Goal: Find specific page/section: Find specific page/section

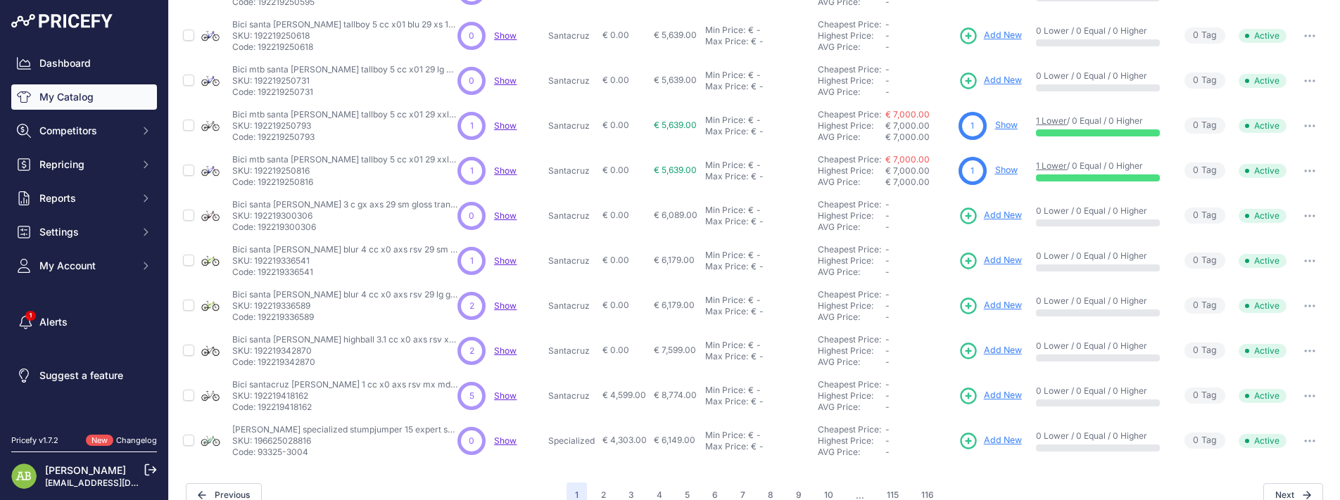
scroll to position [345, 0]
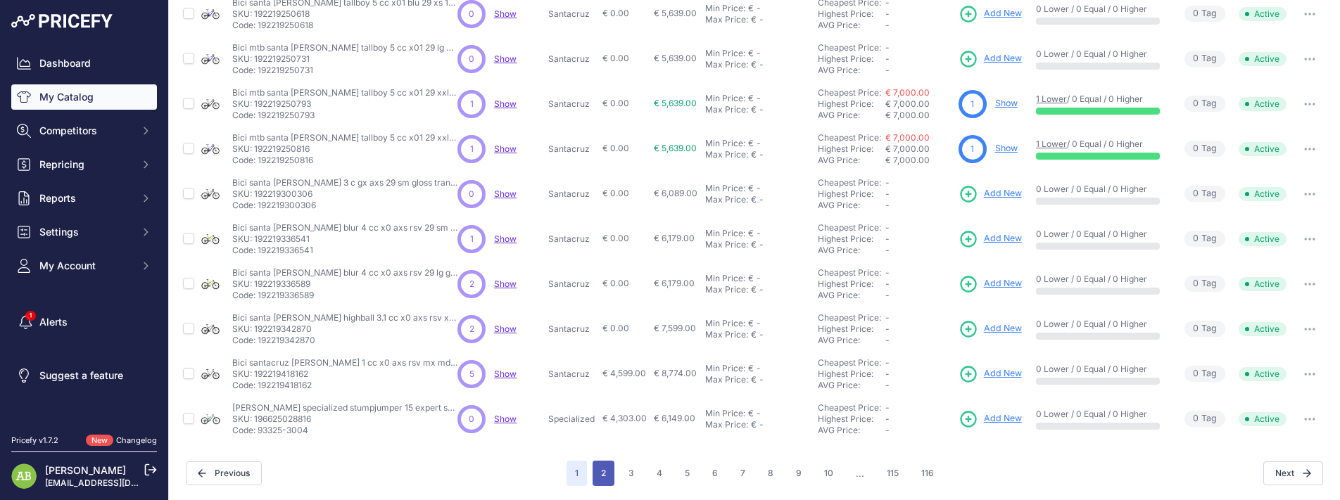
click at [598, 480] on button "2" at bounding box center [604, 473] width 22 height 25
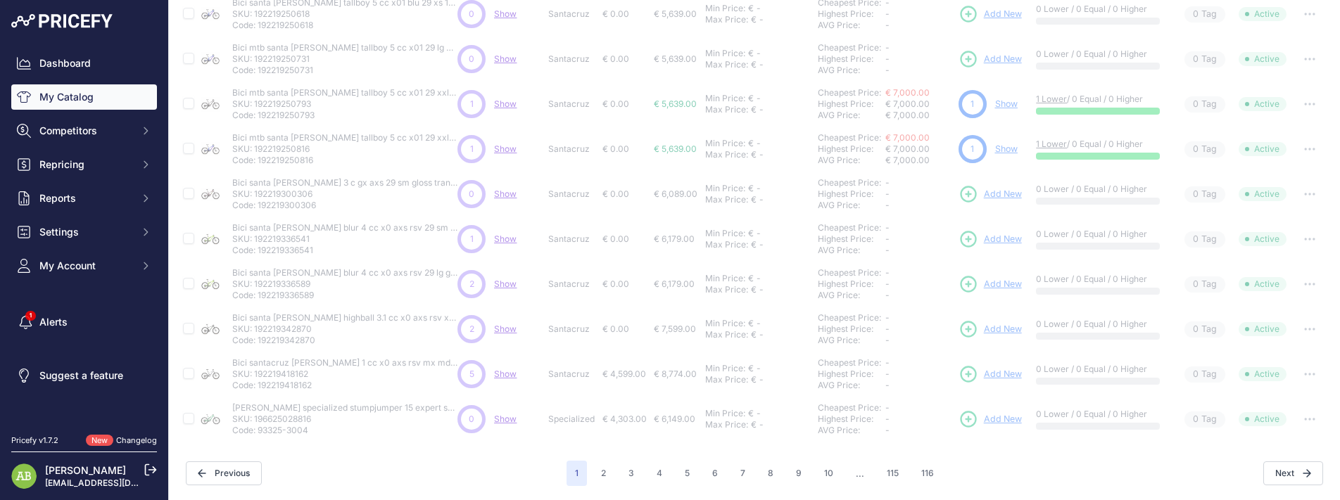
scroll to position [169, 0]
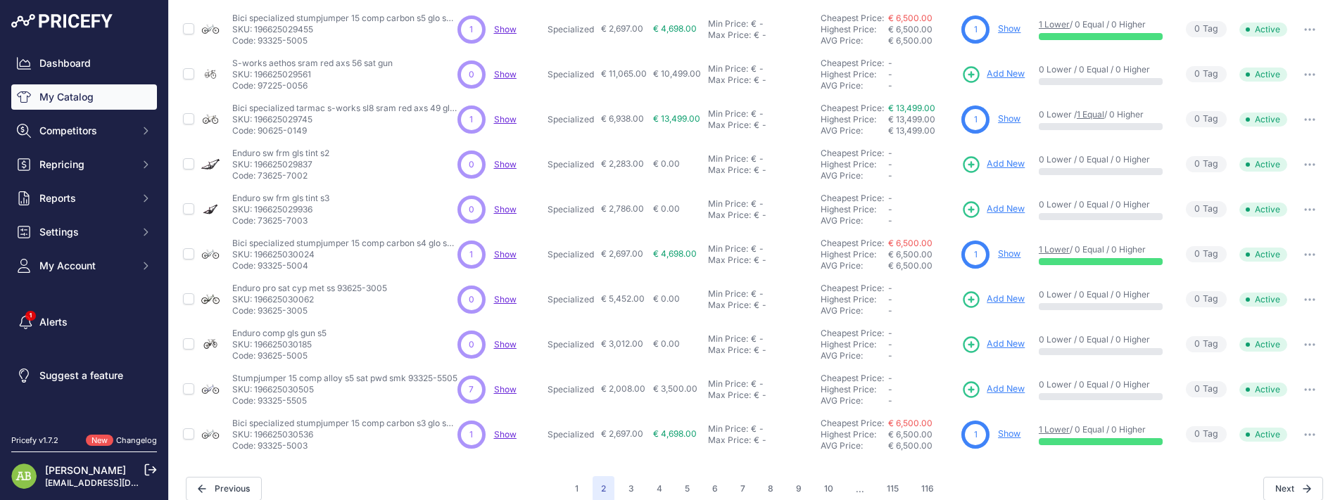
scroll to position [345, 0]
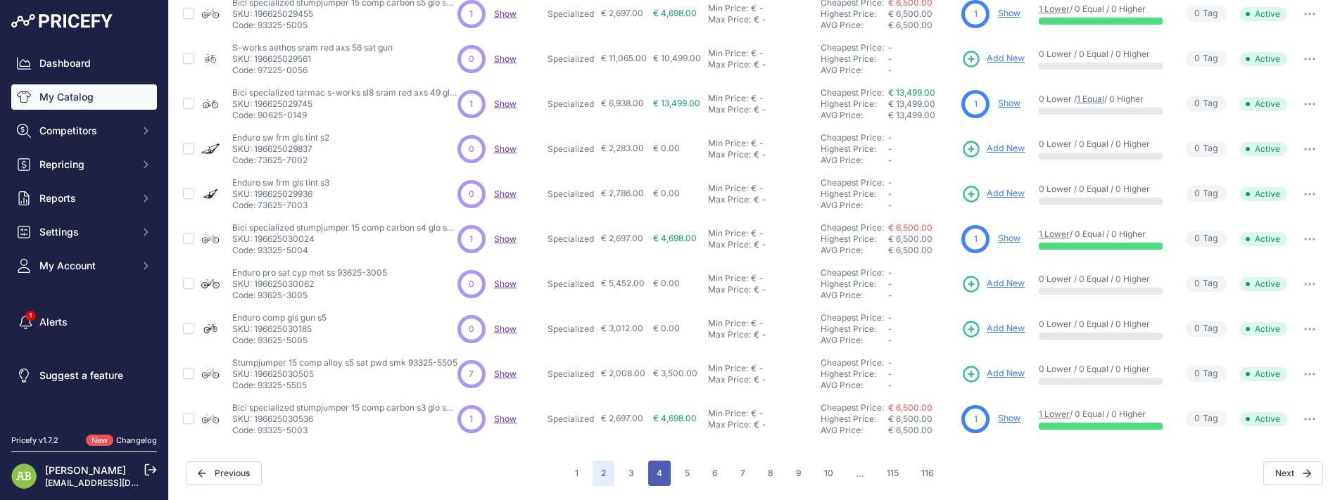
click at [652, 469] on button "4" at bounding box center [659, 473] width 23 height 25
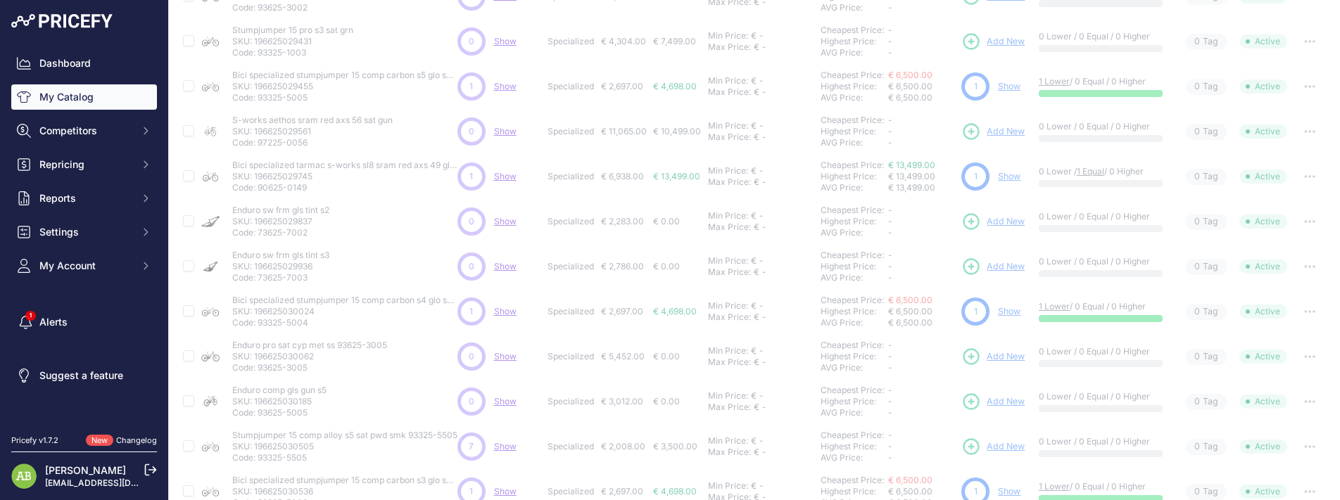
scroll to position [28, 0]
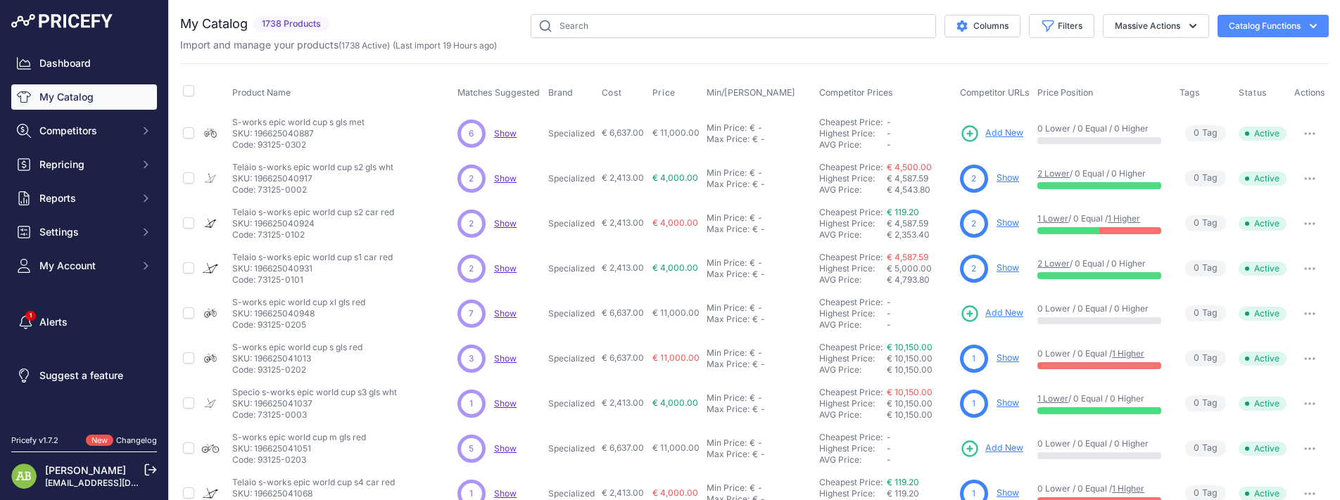
click at [505, 224] on span "Show" at bounding box center [505, 223] width 23 height 11
click at [1001, 221] on link "Show" at bounding box center [1008, 222] width 23 height 11
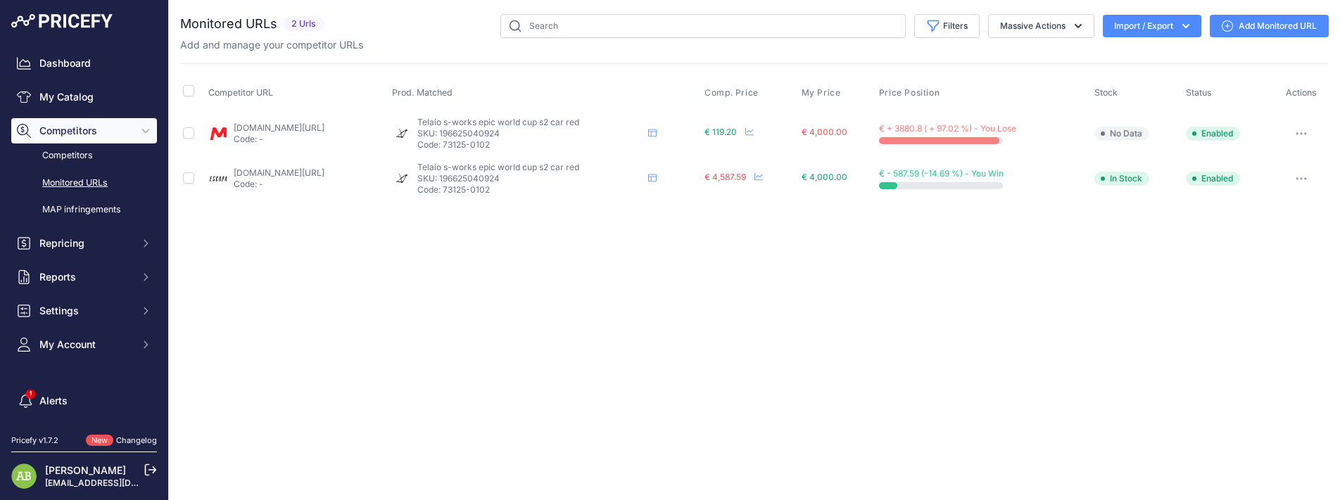
click at [324, 125] on link "[DOMAIN_NAME][URL]" at bounding box center [279, 127] width 91 height 11
click at [68, 101] on link "My Catalog" at bounding box center [84, 96] width 146 height 25
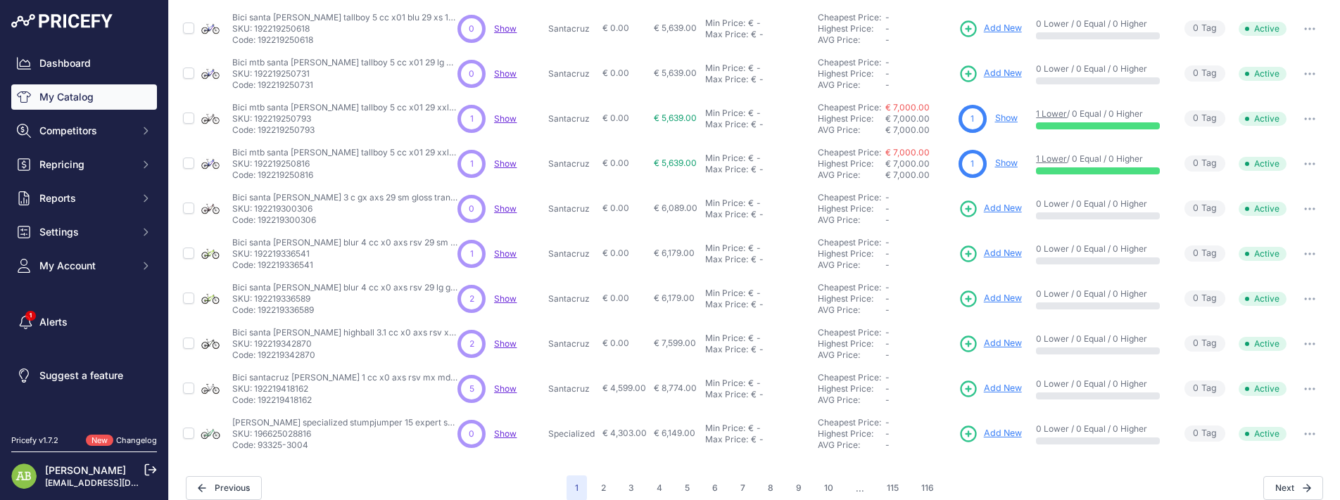
scroll to position [345, 0]
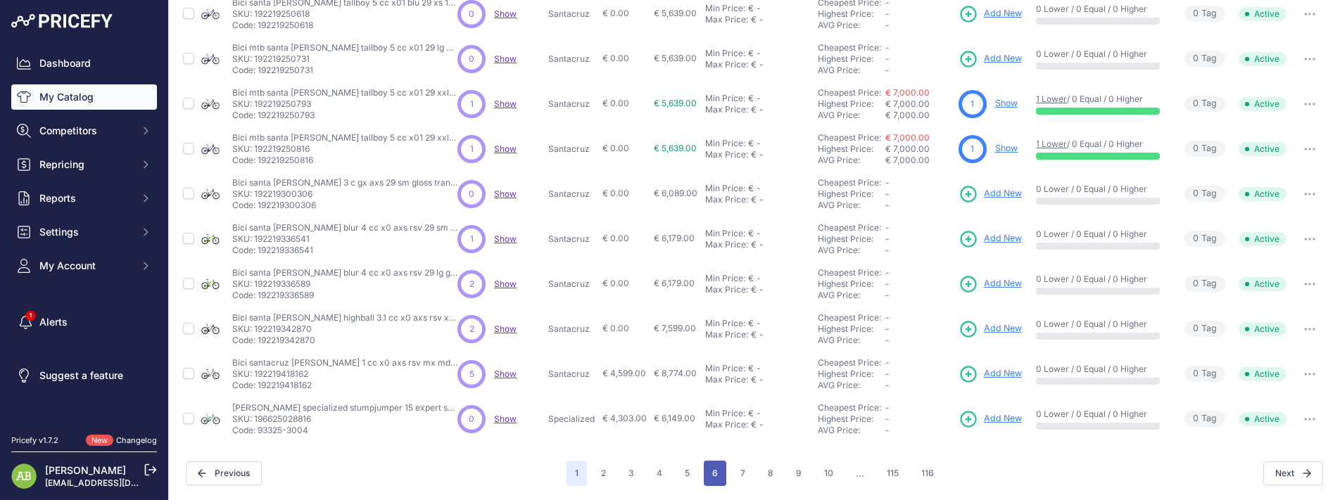
click at [713, 477] on button "6" at bounding box center [715, 473] width 23 height 25
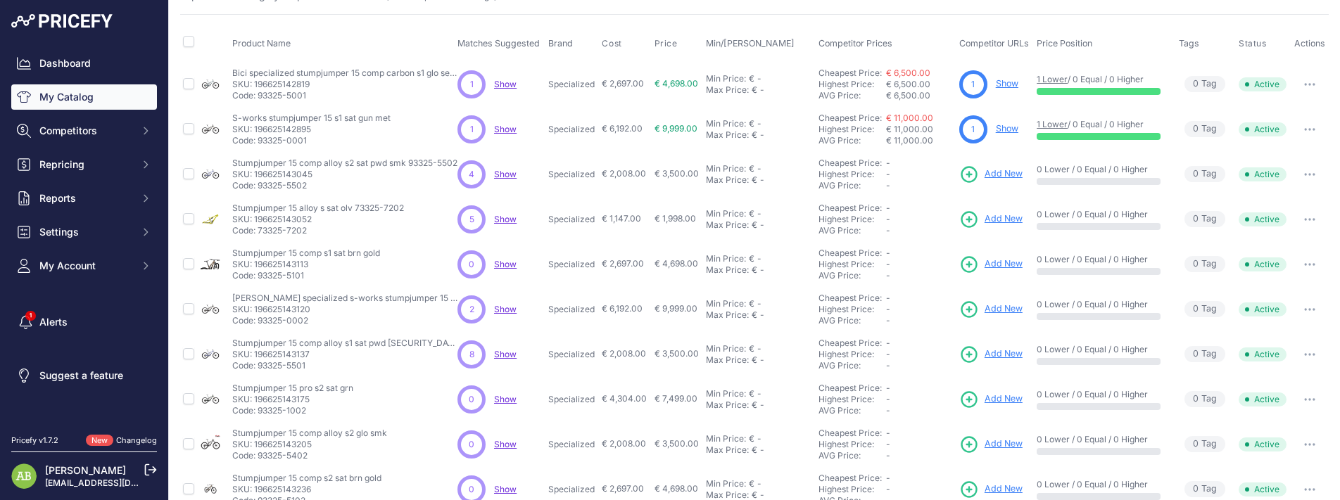
scroll to position [70, 0]
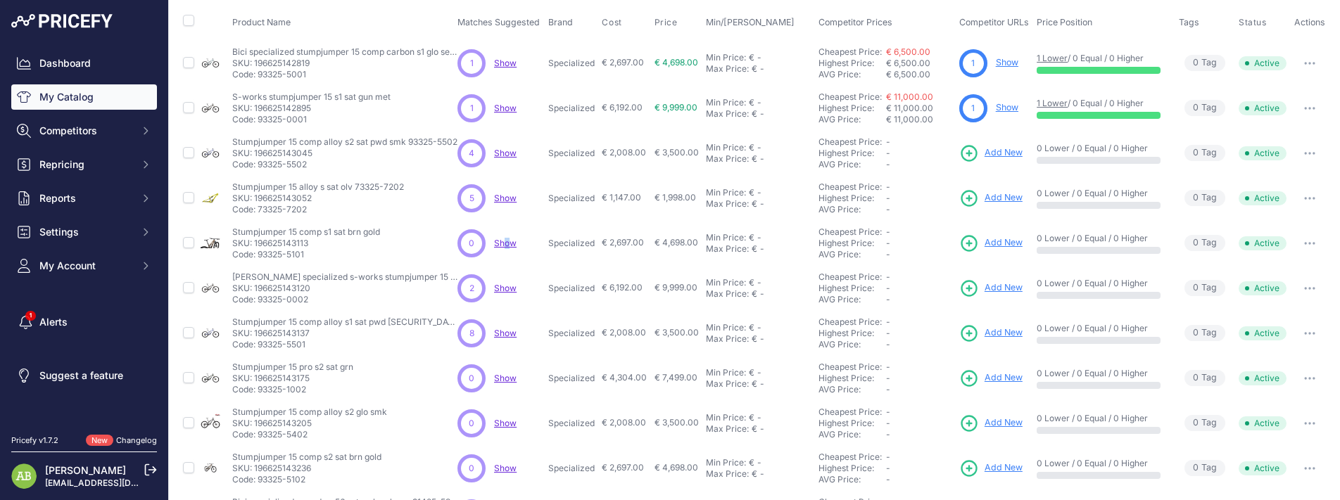
click at [503, 250] on div "0 0 Show Discovering..." at bounding box center [499, 243] width 85 height 28
drag, startPoint x: 234, startPoint y: 229, endPoint x: 307, endPoint y: 262, distance: 80.3
click at [307, 262] on td "Stumpjumper 15 comp s1 sat brn gold Stumpjumper 15 comp s1 sat brn gold SKU: 19…" at bounding box center [341, 243] width 225 height 45
copy div "Stumpjumper 15 comp s1 sat brn gold Stumpjumper 15 comp s1 sat brn gold SKU: 19…"
